Goal: Task Accomplishment & Management: Manage account settings

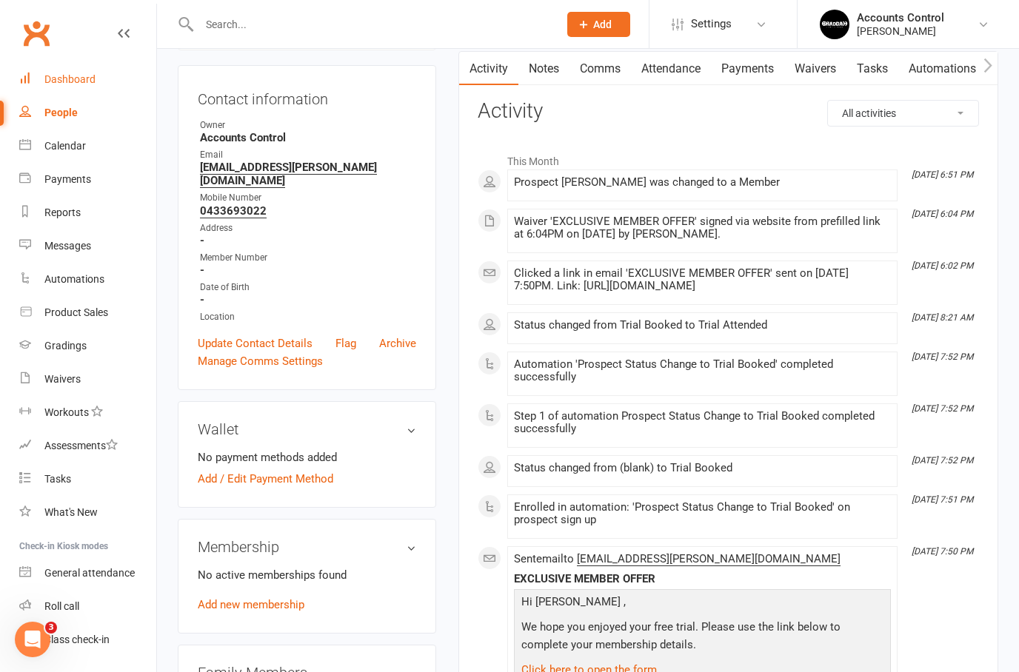
click at [37, 67] on link "Dashboard" at bounding box center [87, 79] width 137 height 33
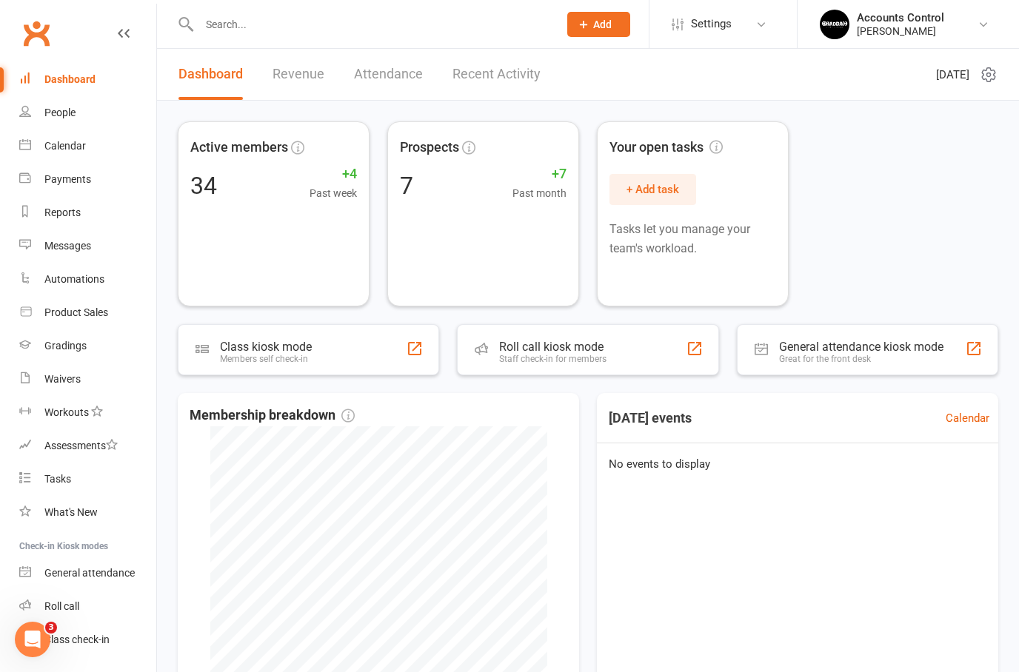
click at [55, 107] on div "People" at bounding box center [59, 113] width 31 height 12
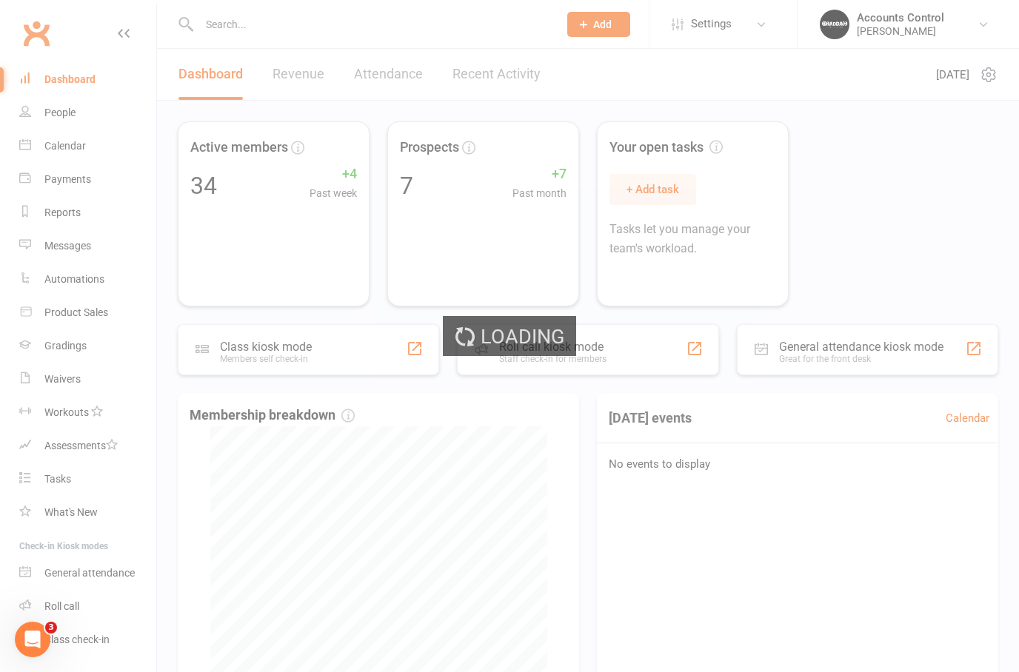
select select "50"
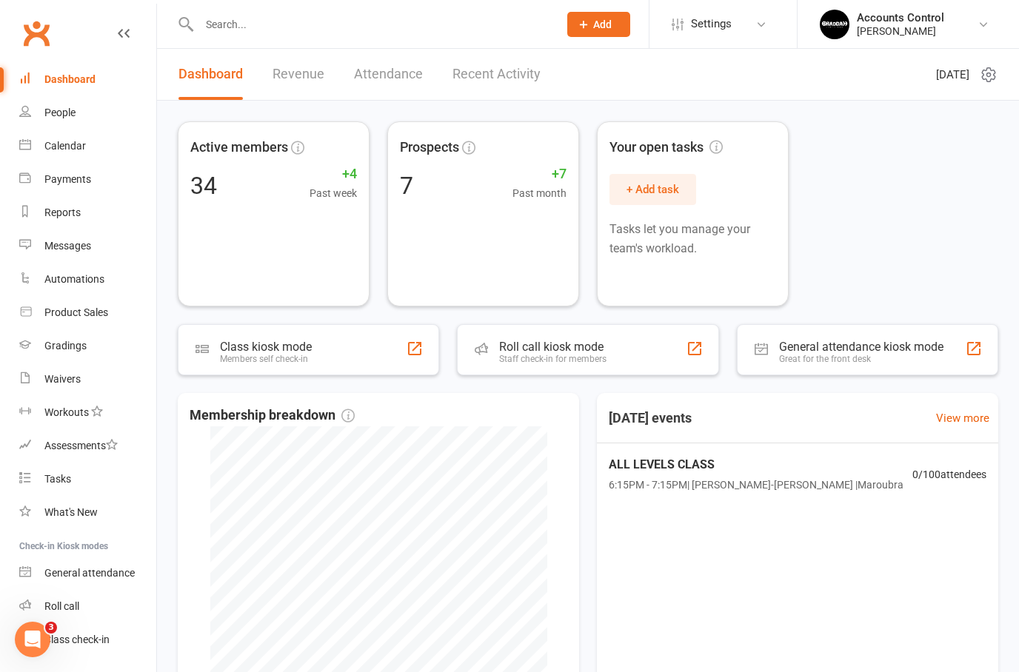
click at [70, 125] on link "People" at bounding box center [87, 112] width 137 height 33
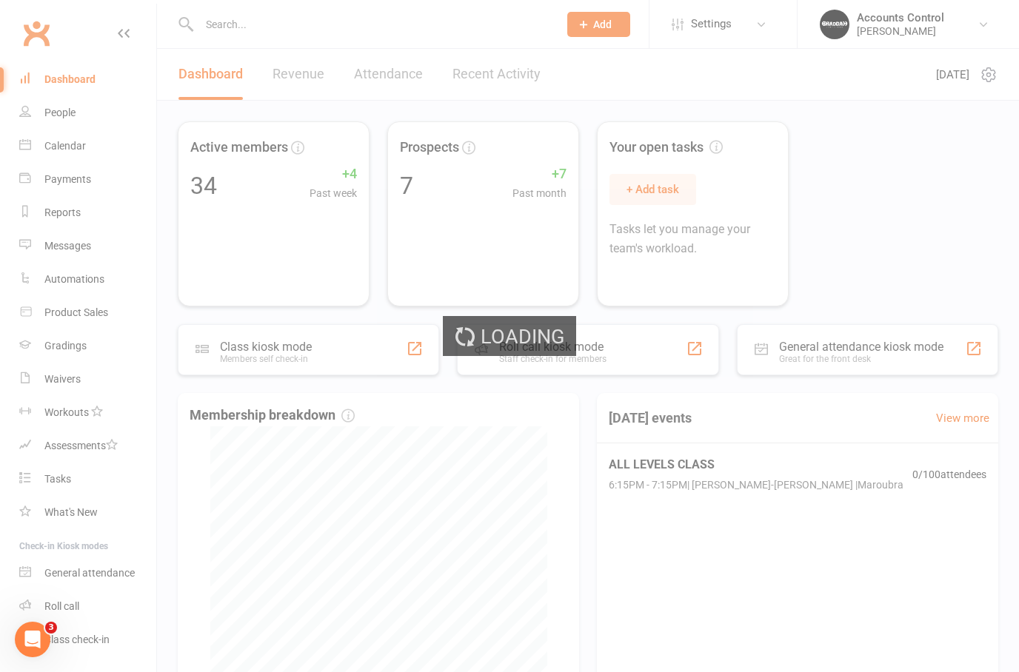
select select "100"
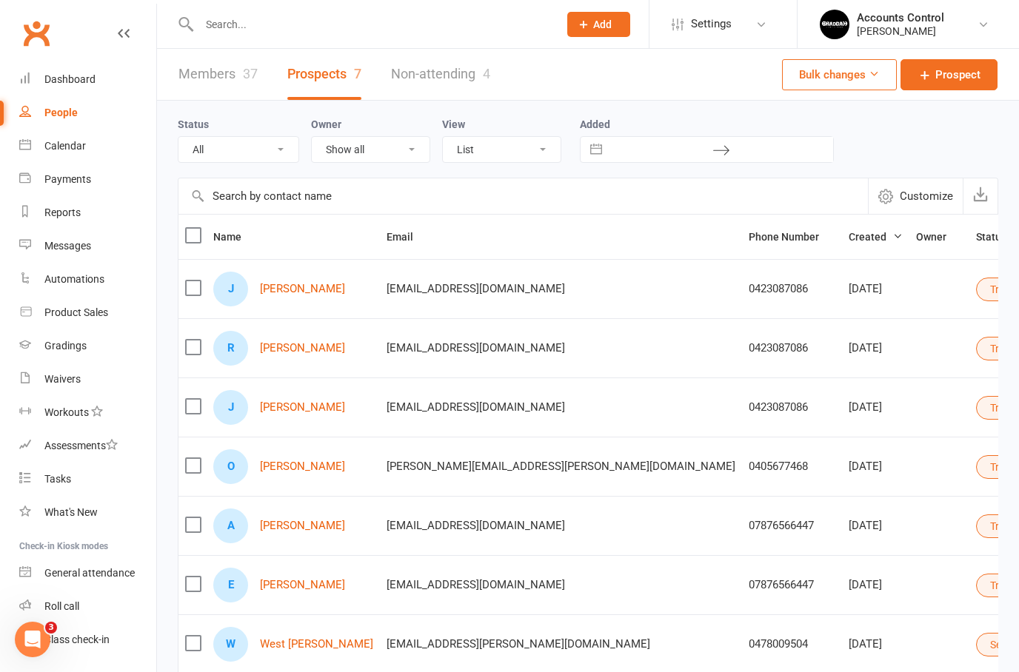
click at [229, 68] on link "Members 37" at bounding box center [217, 74] width 79 height 51
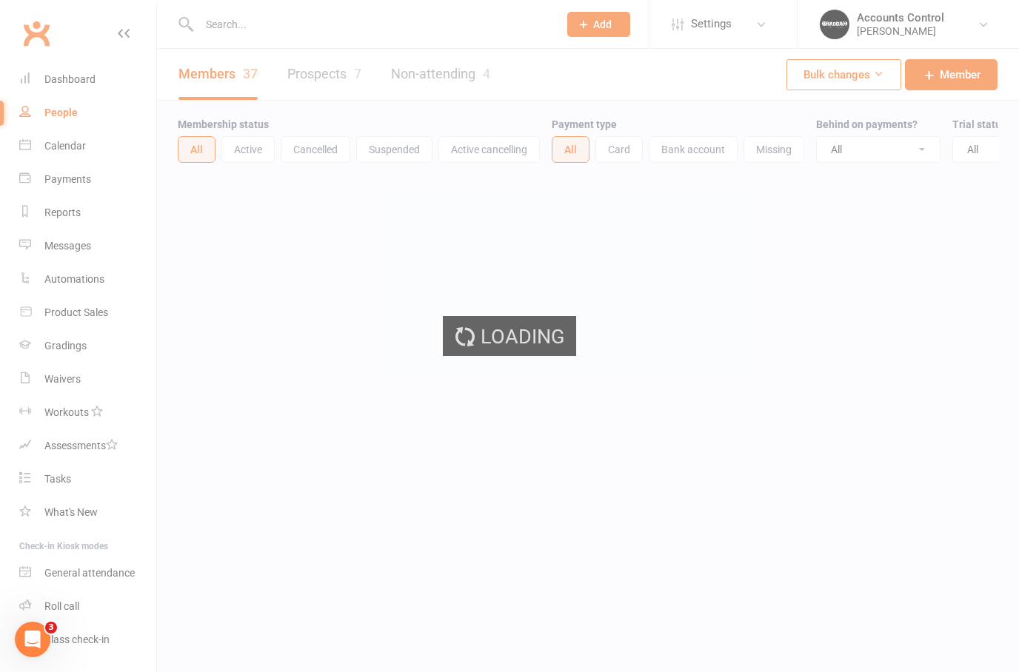
select select "50"
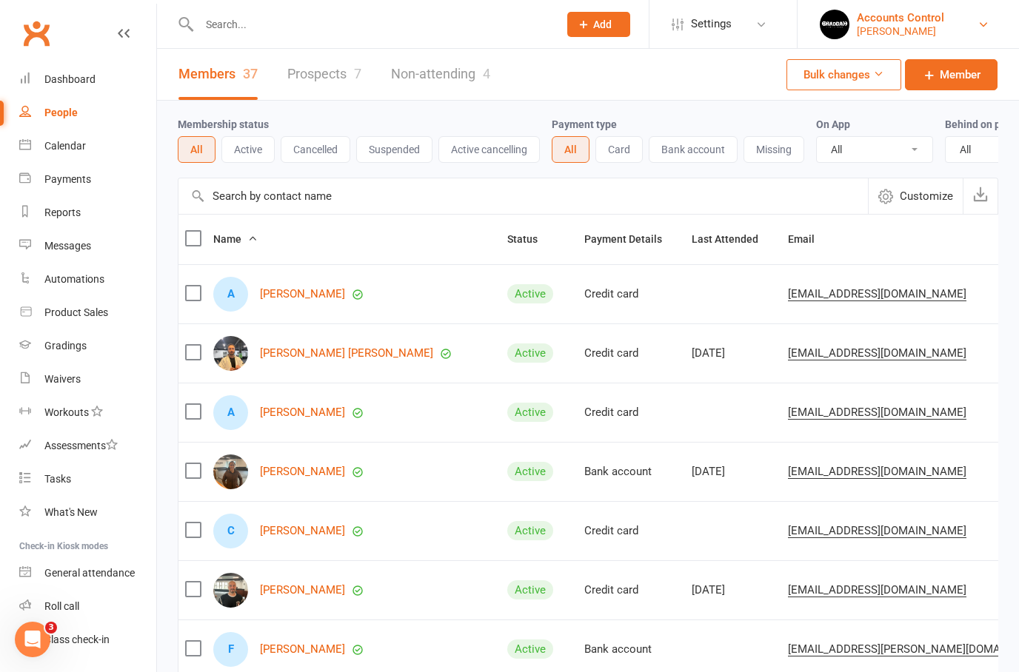
click at [870, 27] on div "[PERSON_NAME]" at bounding box center [900, 30] width 87 height 13
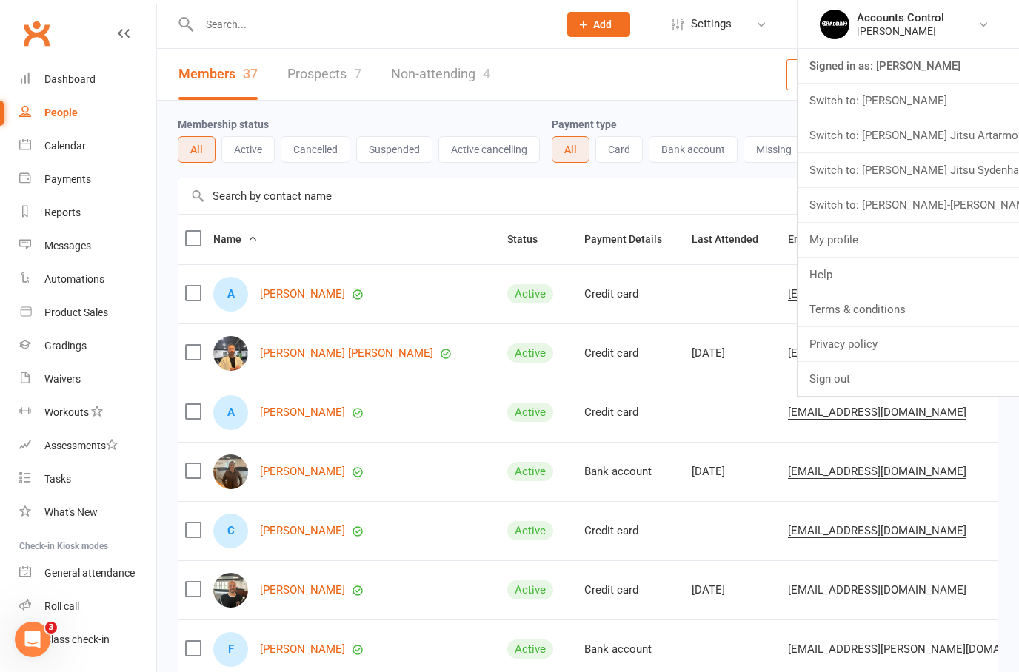
click at [890, 161] on link "Switch to: [PERSON_NAME] Jitsu Sydenham" at bounding box center [908, 170] width 221 height 34
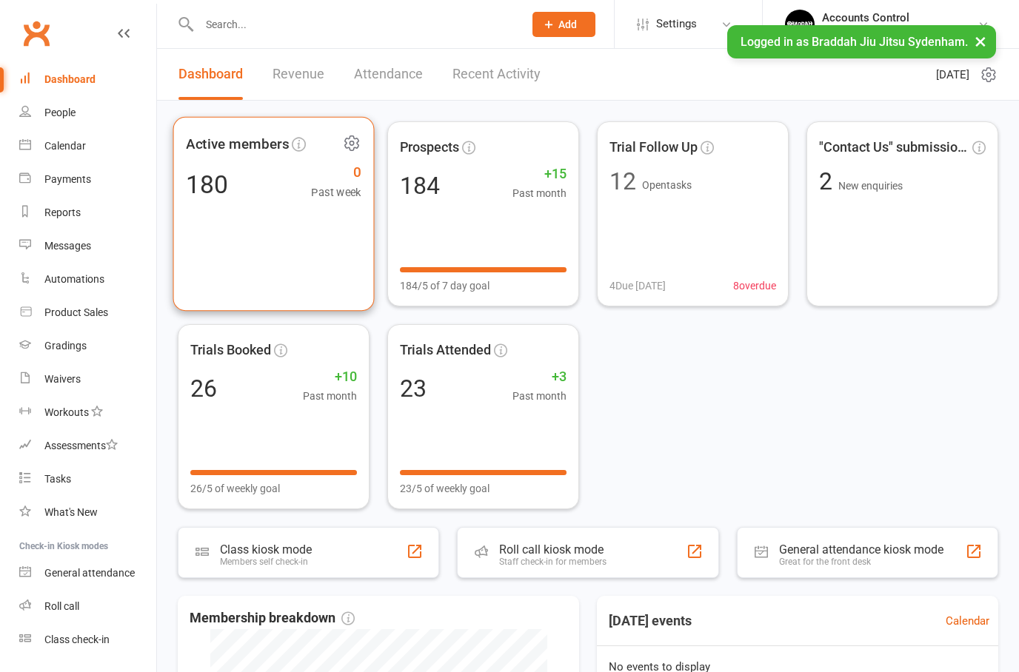
click at [321, 237] on div "Active members 180 0 Past week" at bounding box center [273, 214] width 201 height 195
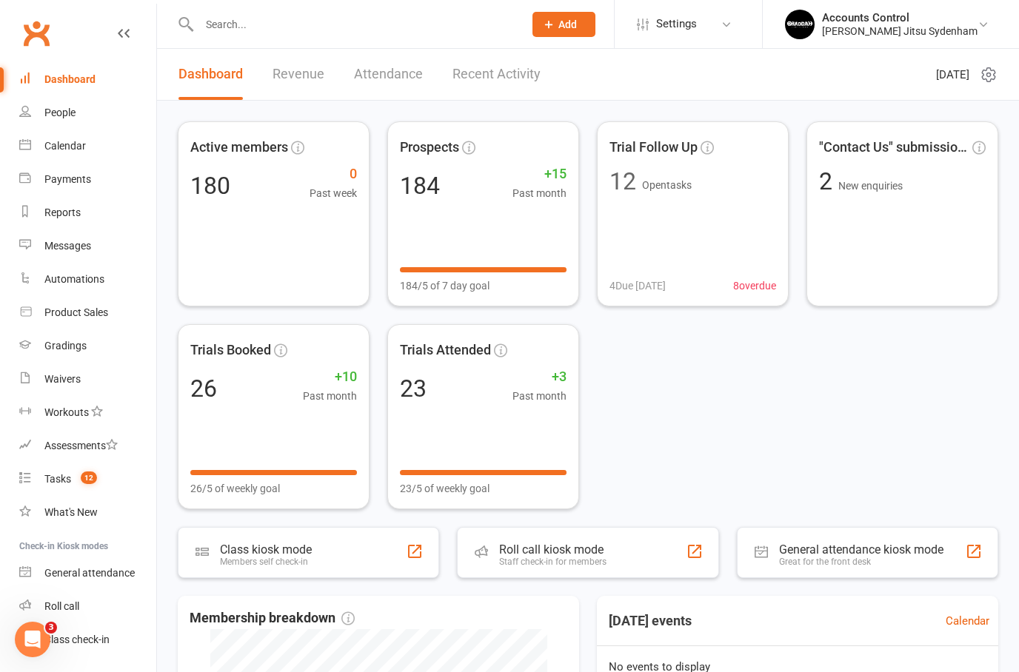
click at [342, 39] on div at bounding box center [345, 24] width 335 height 48
click at [326, 20] on input "text" at bounding box center [354, 24] width 318 height 21
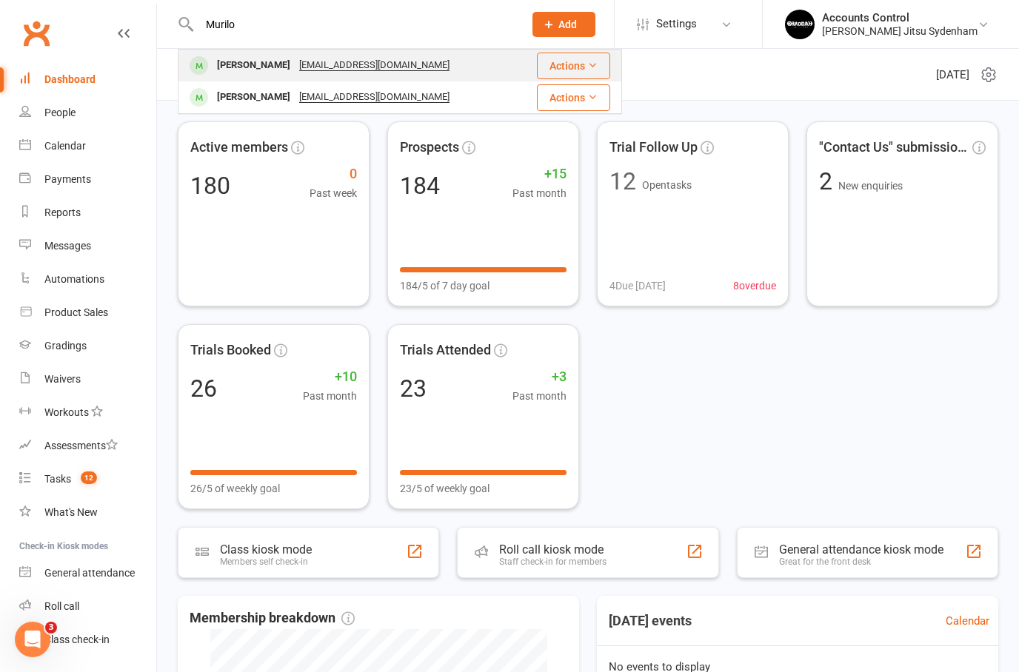
type input "Murilo"
click at [260, 71] on div "[PERSON_NAME]" at bounding box center [254, 65] width 82 height 21
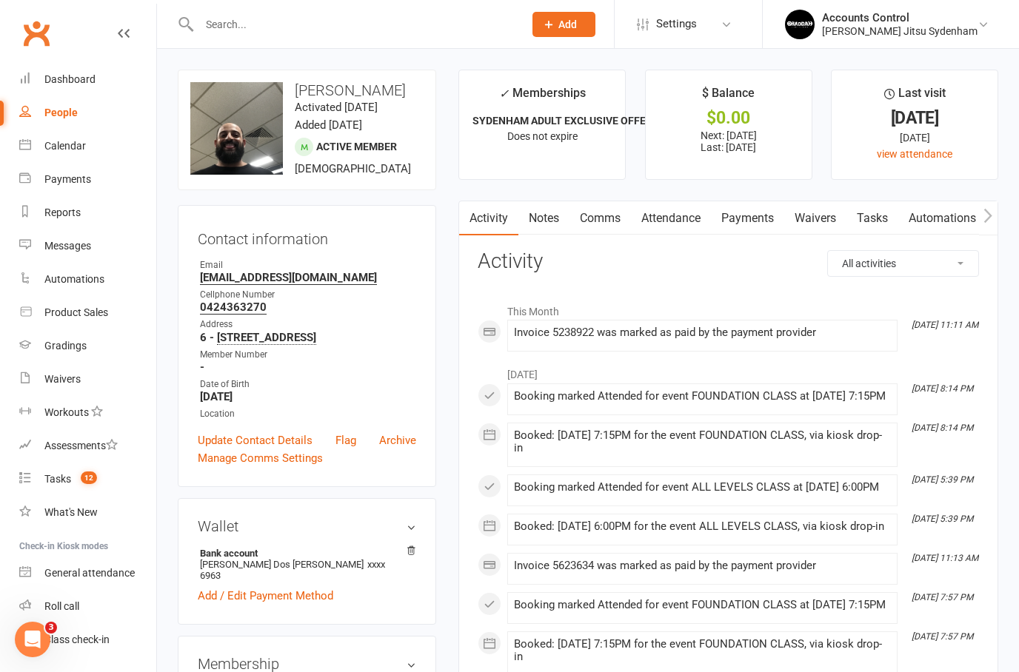
click at [738, 226] on link "Payments" at bounding box center [747, 218] width 73 height 34
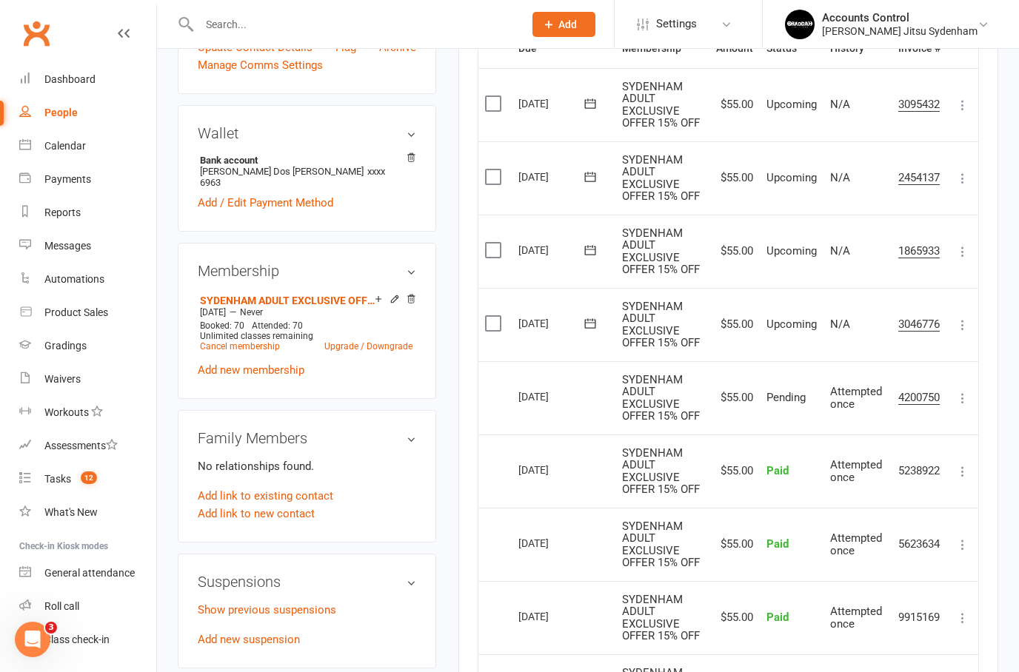
scroll to position [385, 0]
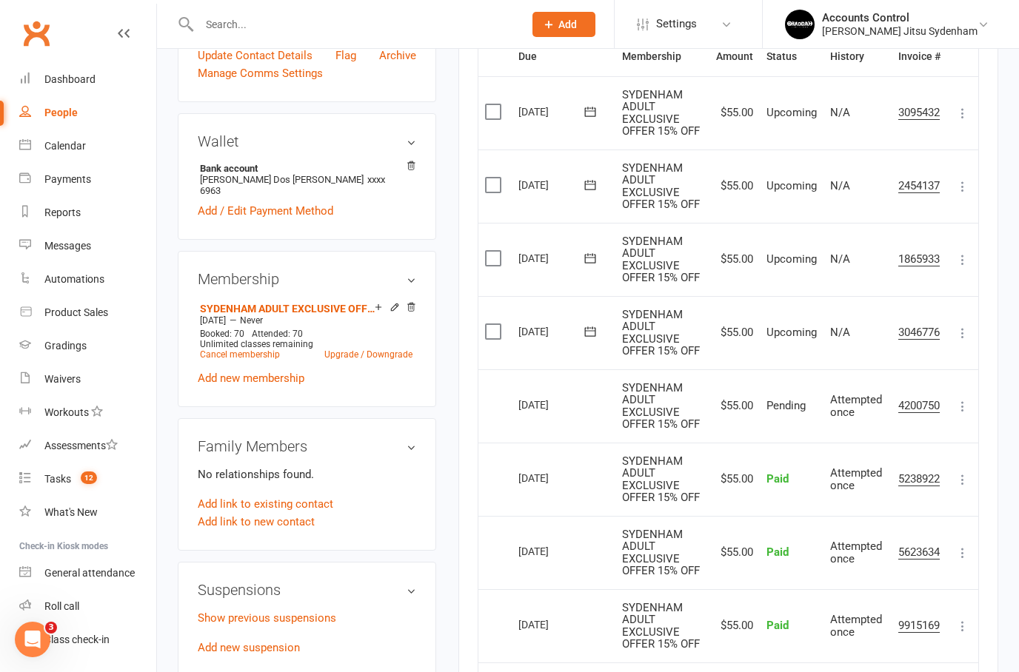
click at [961, 326] on icon at bounding box center [962, 333] width 15 height 15
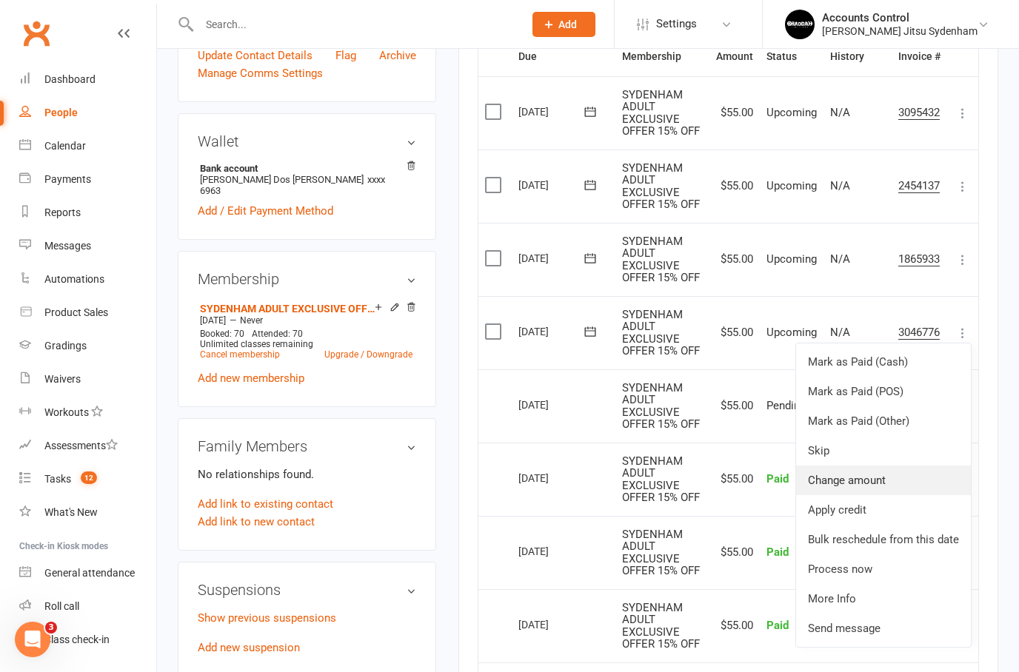
click at [866, 477] on link "Change amount" at bounding box center [883, 481] width 175 height 30
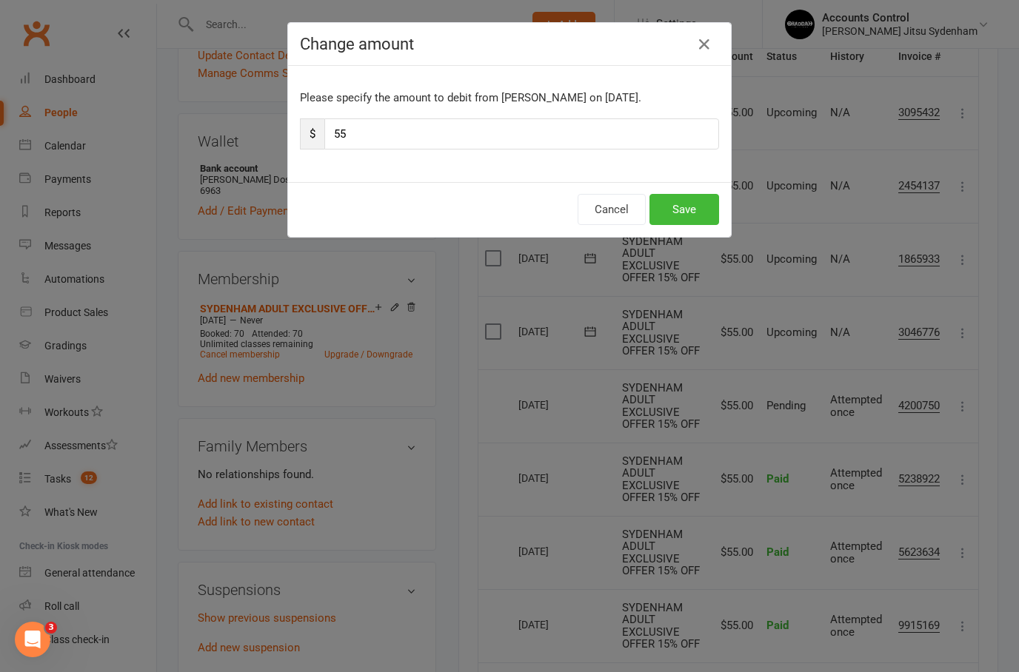
type input "5"
type input "144"
click at [672, 219] on button "Save" at bounding box center [684, 209] width 70 height 31
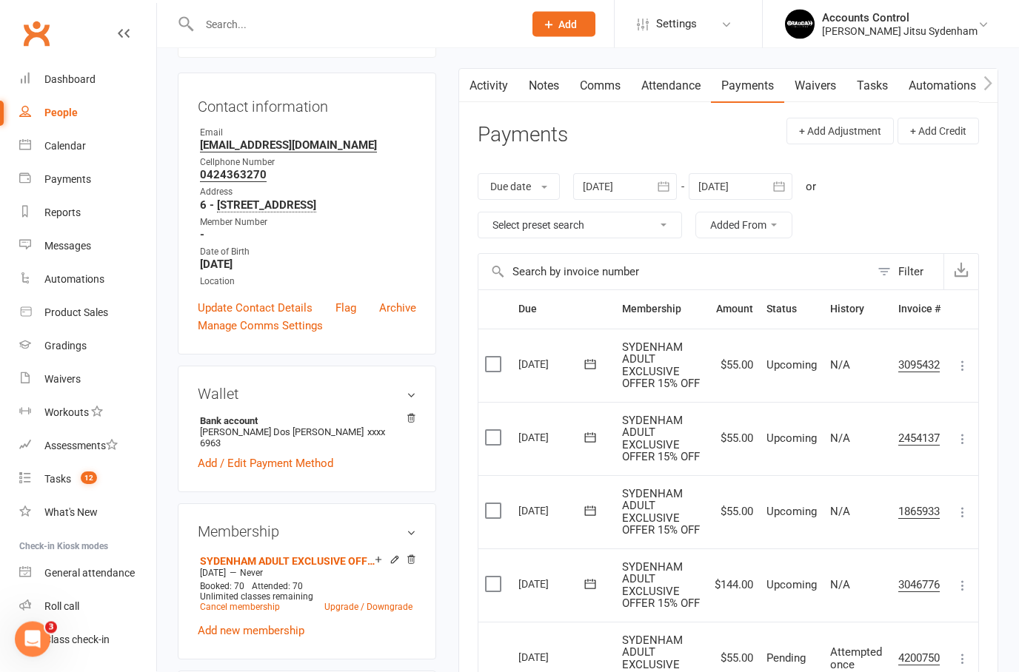
scroll to position [0, 0]
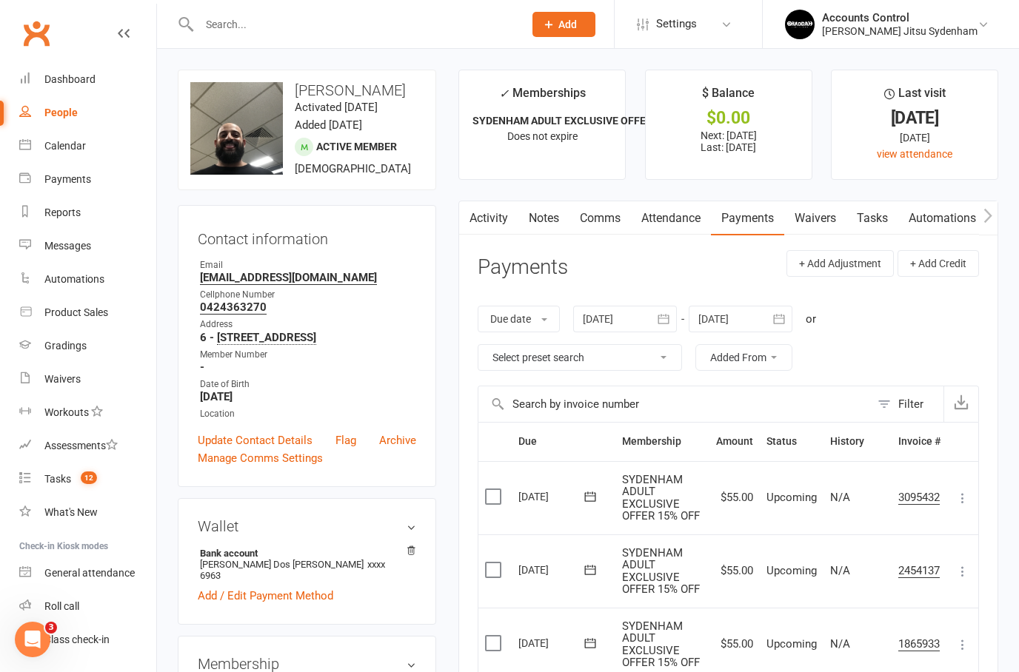
click at [335, 12] on div at bounding box center [345, 24] width 335 height 48
click at [331, 19] on input "text" at bounding box center [354, 24] width 318 height 21
click at [331, 24] on input "text" at bounding box center [354, 24] width 318 height 21
click at [200, 28] on input "text" at bounding box center [354, 24] width 318 height 21
click at [219, 28] on input "text" at bounding box center [354, 24] width 318 height 21
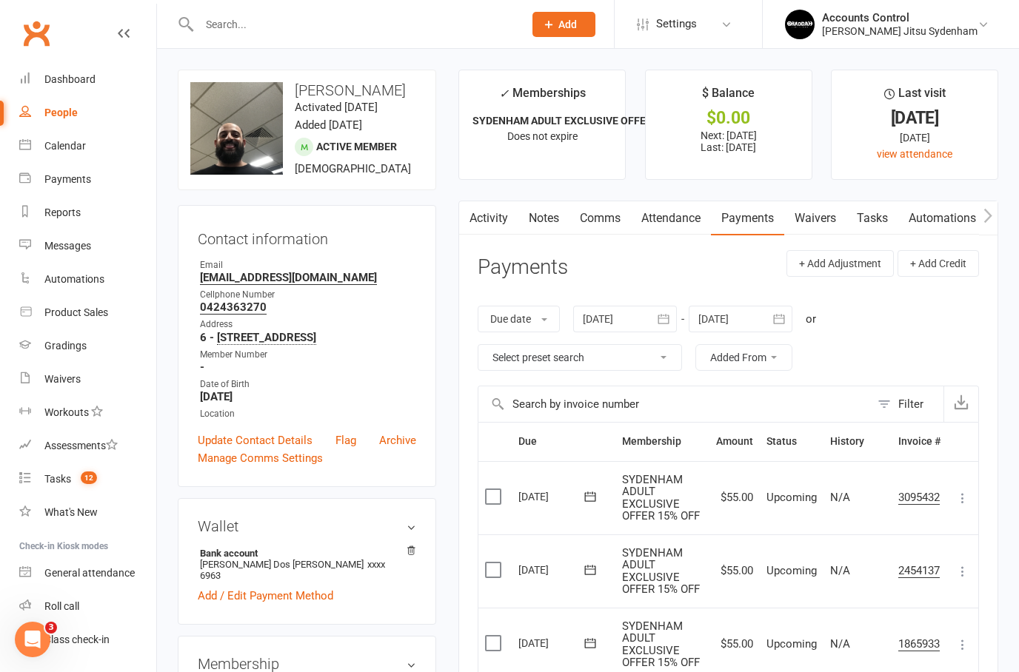
type input "H"
click at [229, 20] on input "text" at bounding box center [354, 24] width 318 height 21
click at [71, 94] on link "Dashboard" at bounding box center [87, 79] width 137 height 33
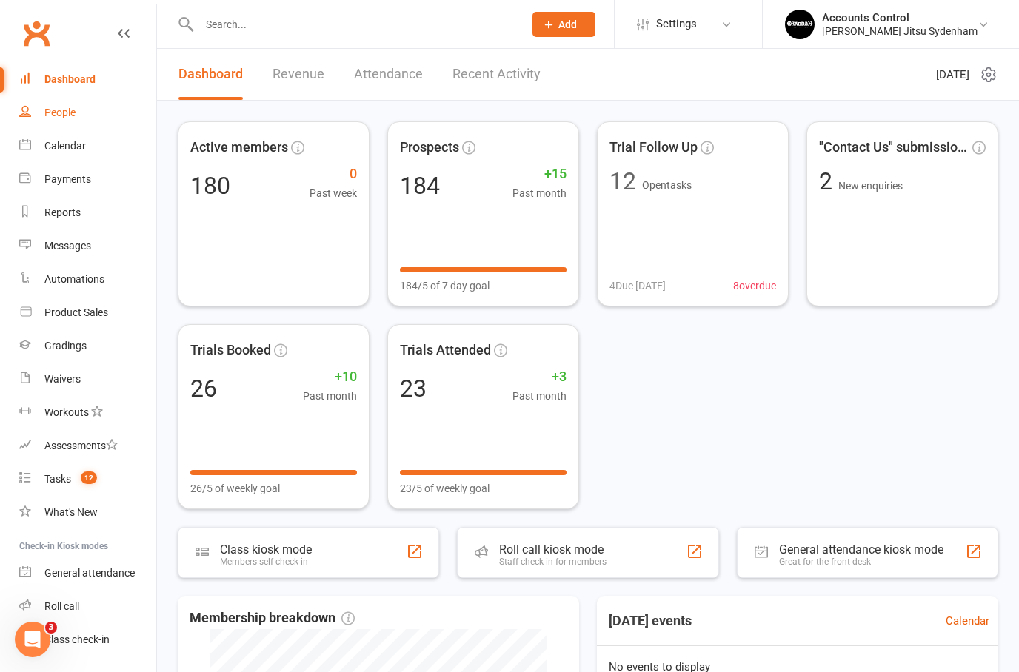
click at [70, 111] on div "People" at bounding box center [59, 113] width 31 height 12
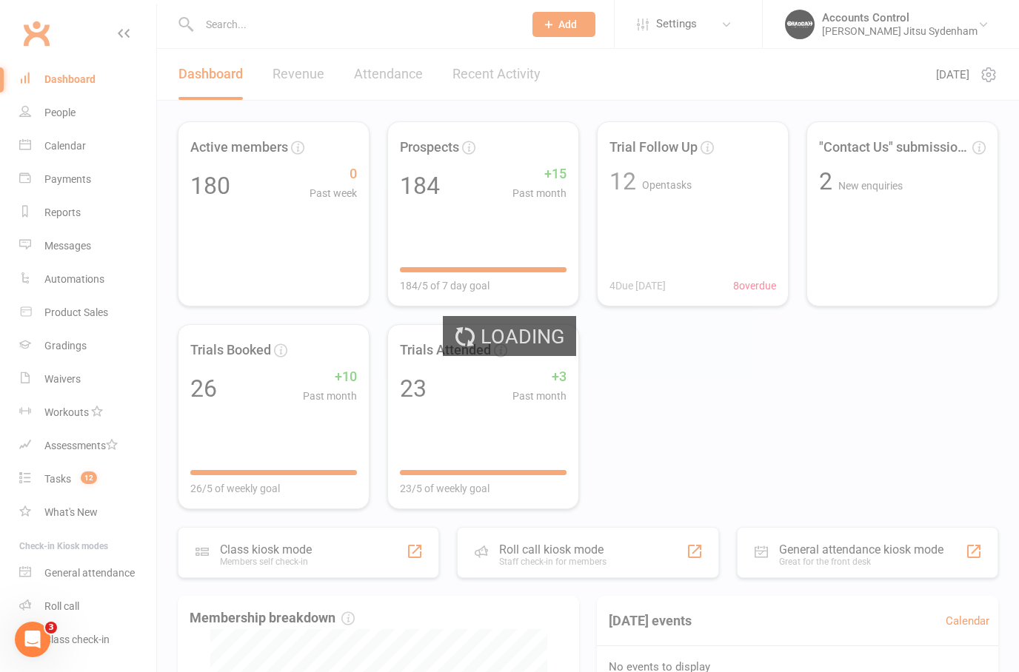
select select "100"
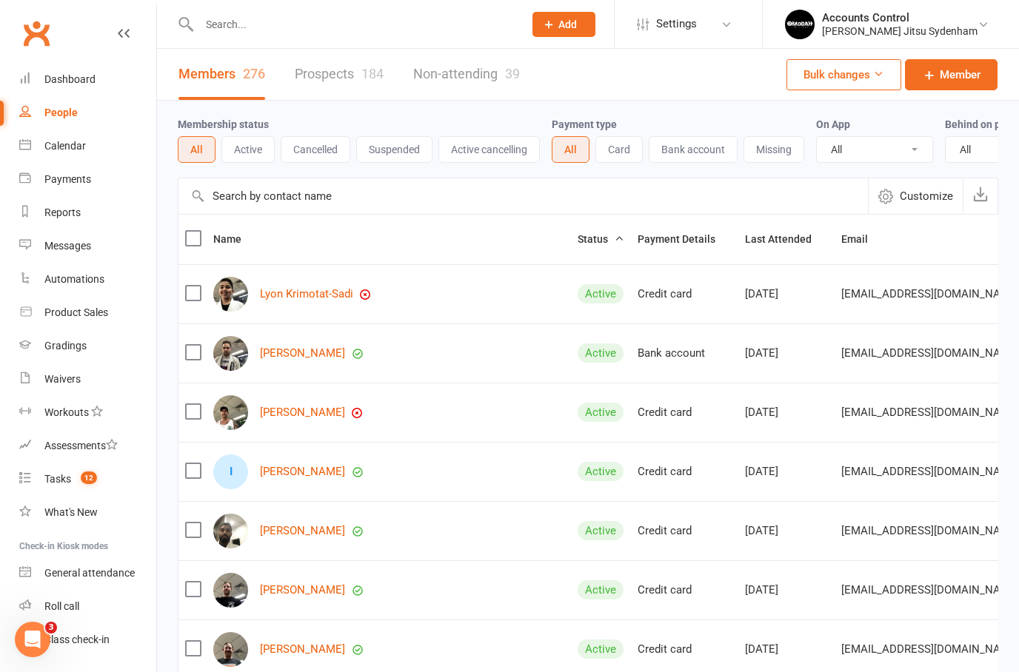
click at [255, 23] on input "text" at bounding box center [354, 24] width 318 height 21
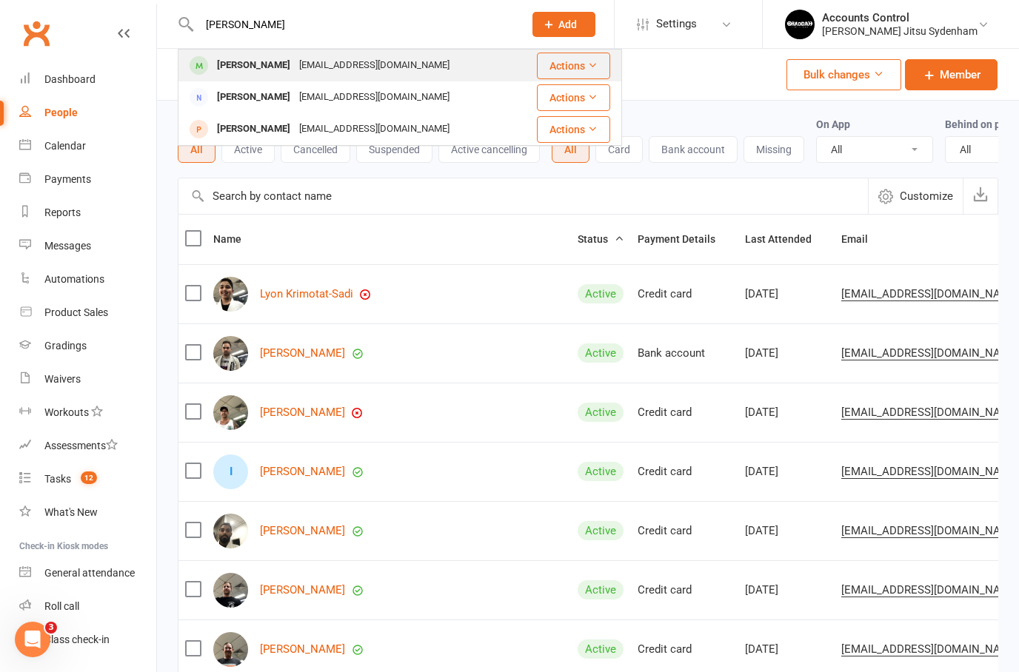
type input "[PERSON_NAME]"
click at [317, 68] on div "[EMAIL_ADDRESS][DOMAIN_NAME]" at bounding box center [374, 65] width 159 height 21
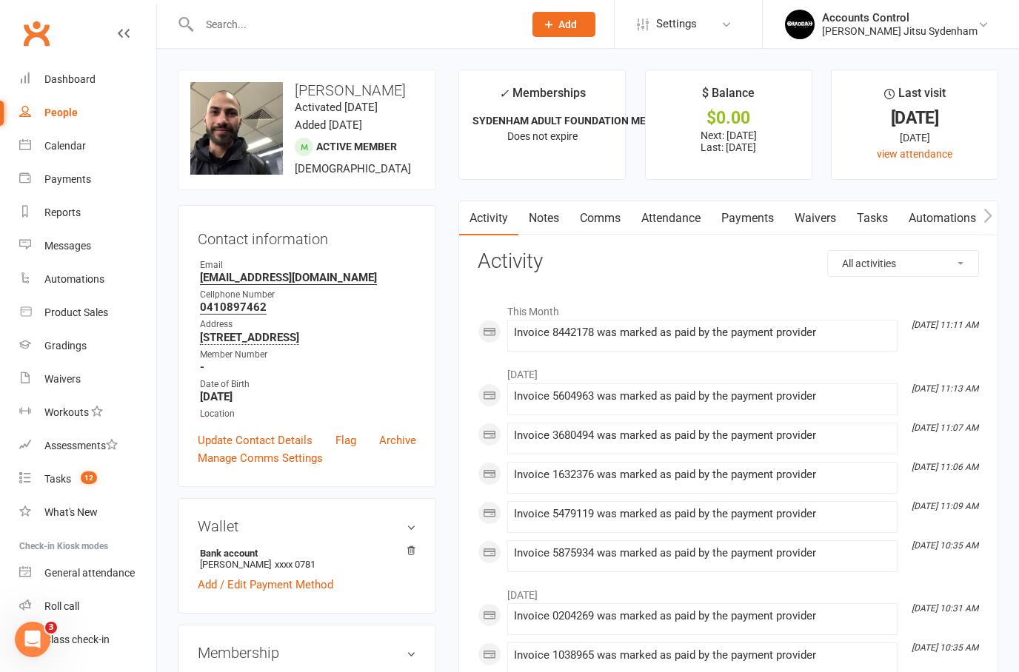
click at [758, 221] on link "Payments" at bounding box center [747, 218] width 73 height 34
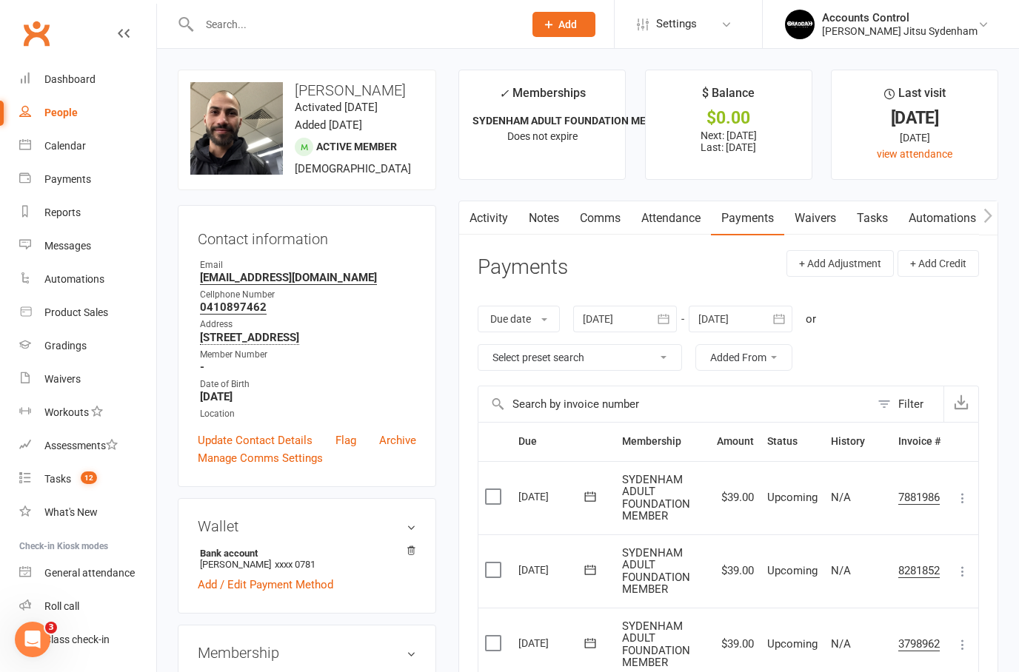
click at [295, 33] on input "text" at bounding box center [354, 24] width 318 height 21
type input "[PERSON_NAME]"
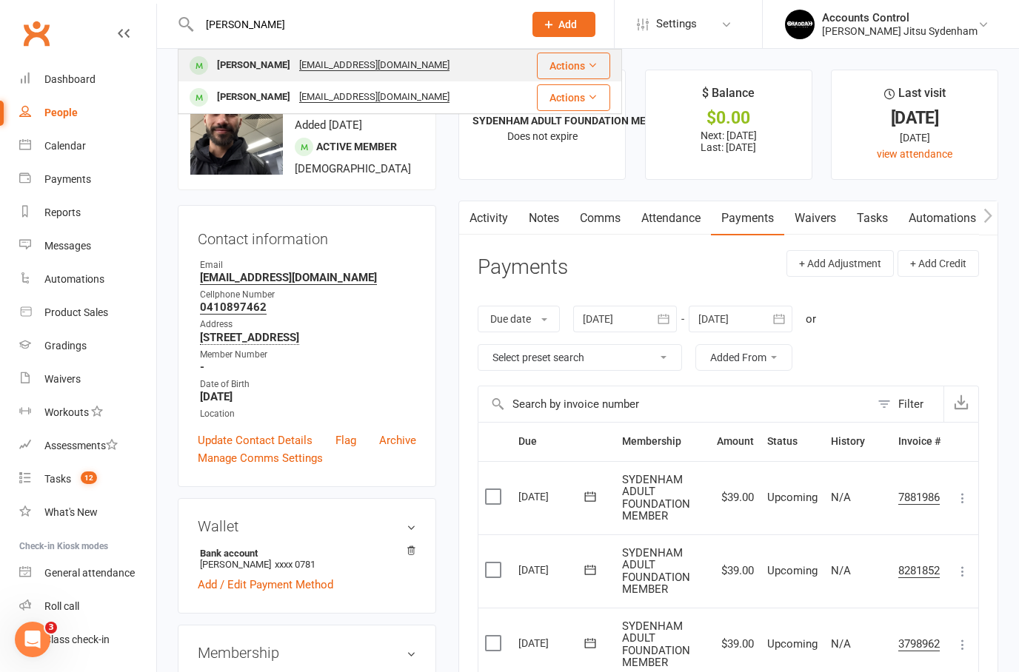
click at [261, 69] on div "[PERSON_NAME]" at bounding box center [254, 65] width 82 height 21
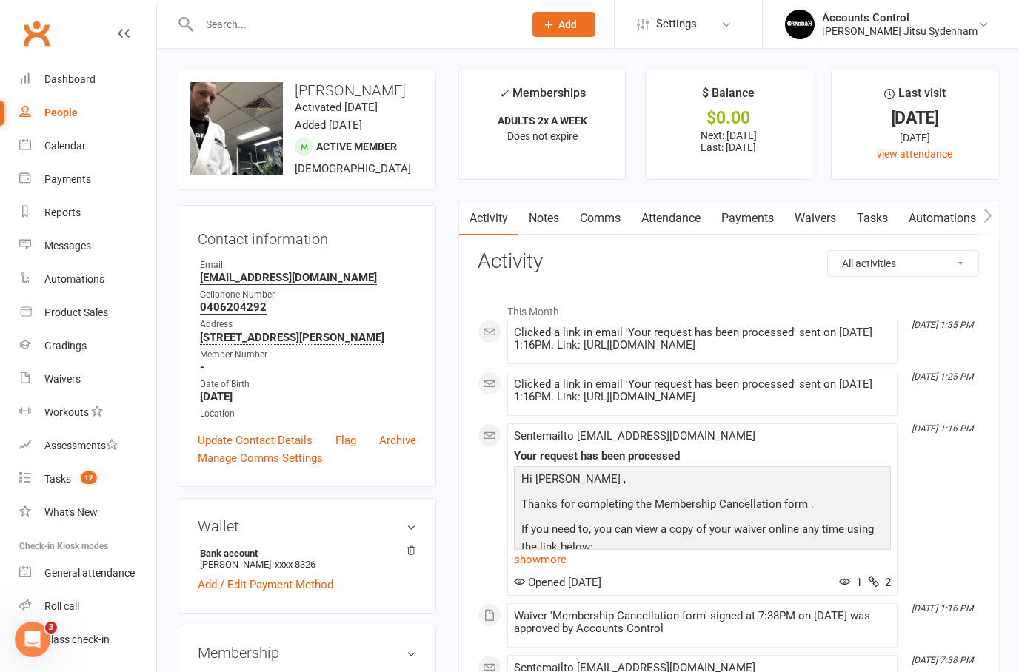
click at [760, 216] on link "Payments" at bounding box center [747, 218] width 73 height 34
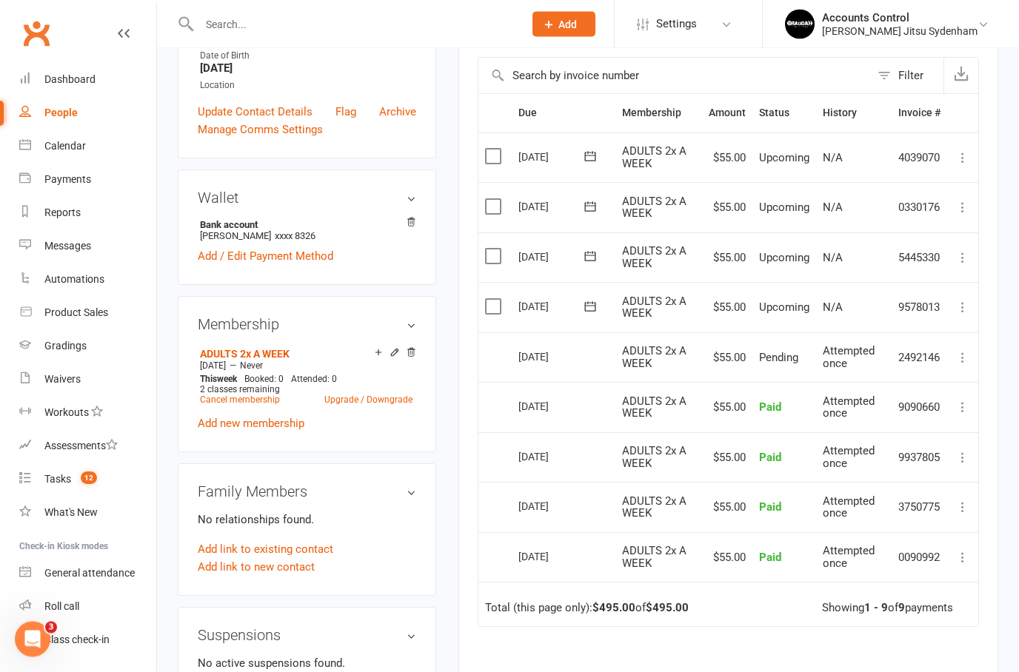
scroll to position [329, 0]
click at [963, 306] on icon at bounding box center [962, 307] width 15 height 15
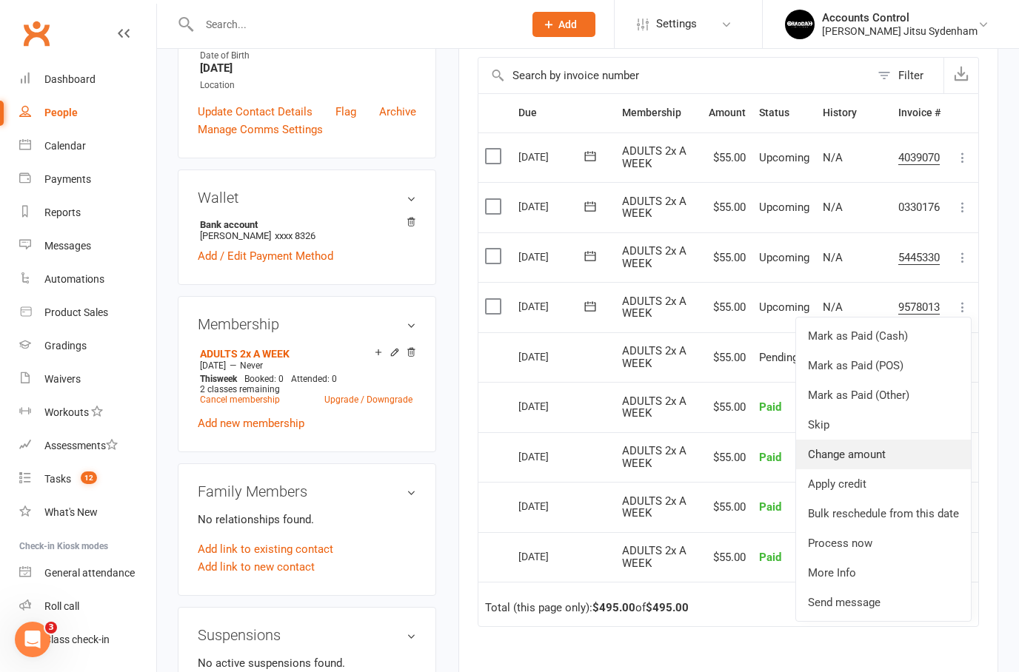
click at [849, 452] on link "Change amount" at bounding box center [883, 455] width 175 height 30
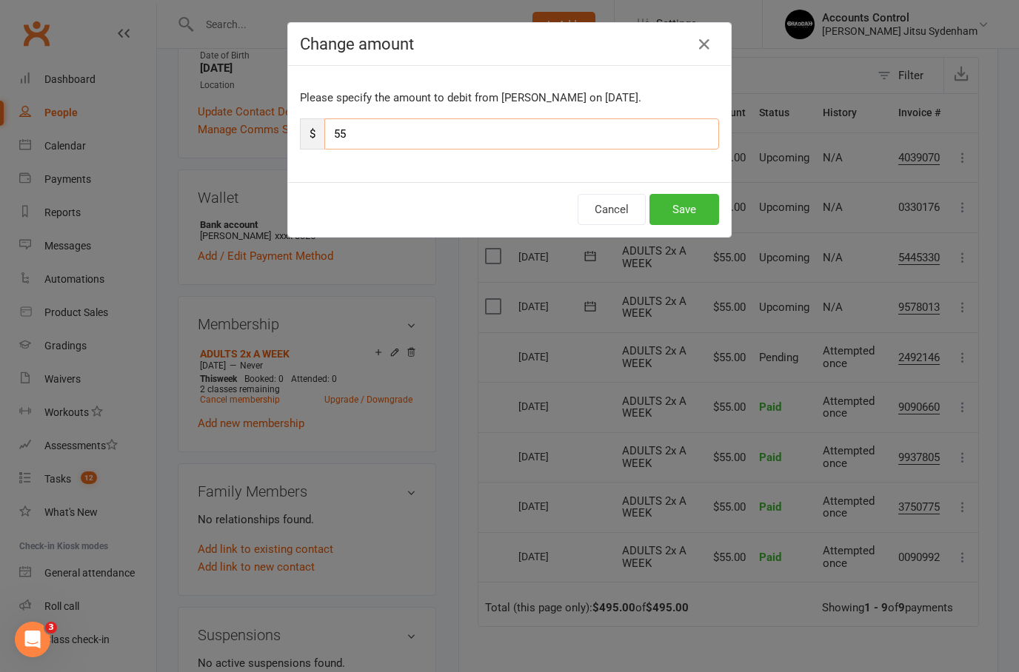
click at [432, 138] on input "55" at bounding box center [521, 133] width 395 height 31
type input "5"
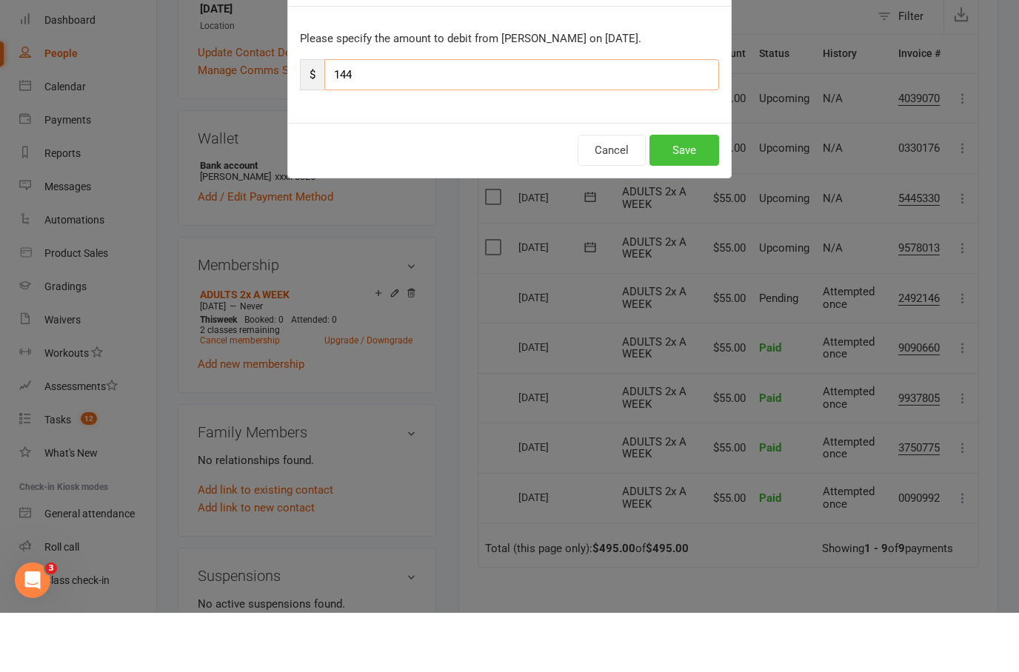
type input "144"
click at [701, 194] on button "Save" at bounding box center [684, 209] width 70 height 31
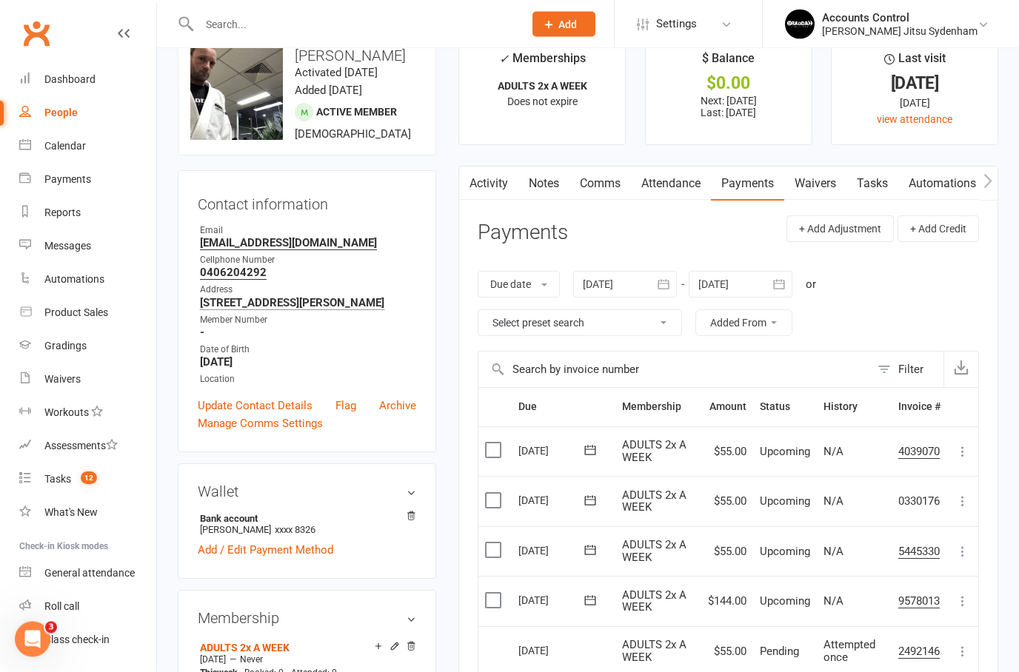
scroll to position [0, 0]
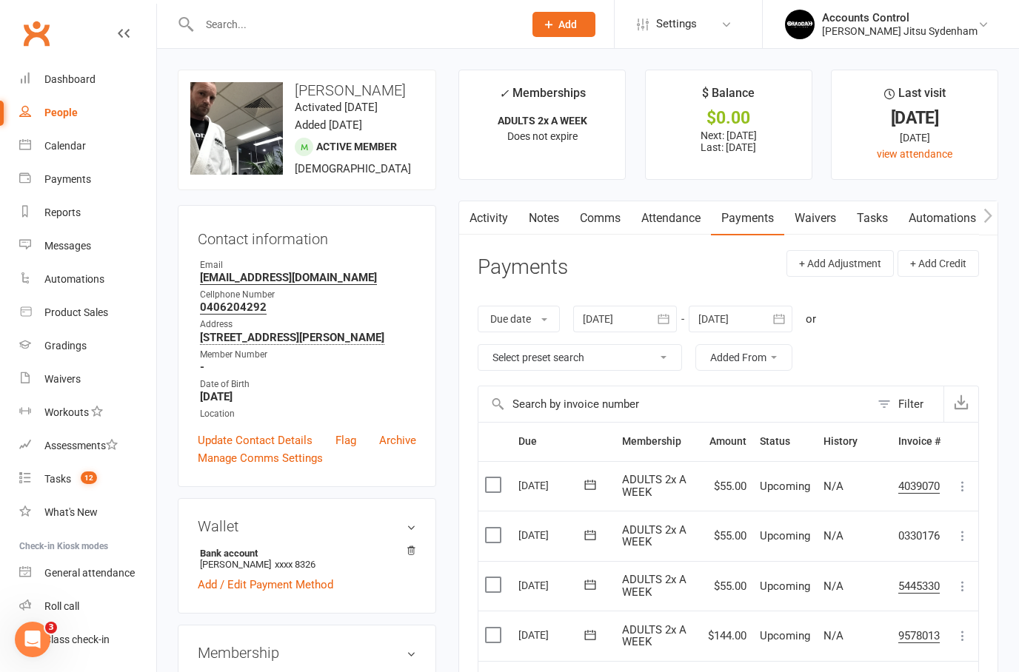
click at [96, 119] on link "People" at bounding box center [87, 112] width 137 height 33
select select "100"
